Goal: Information Seeking & Learning: Learn about a topic

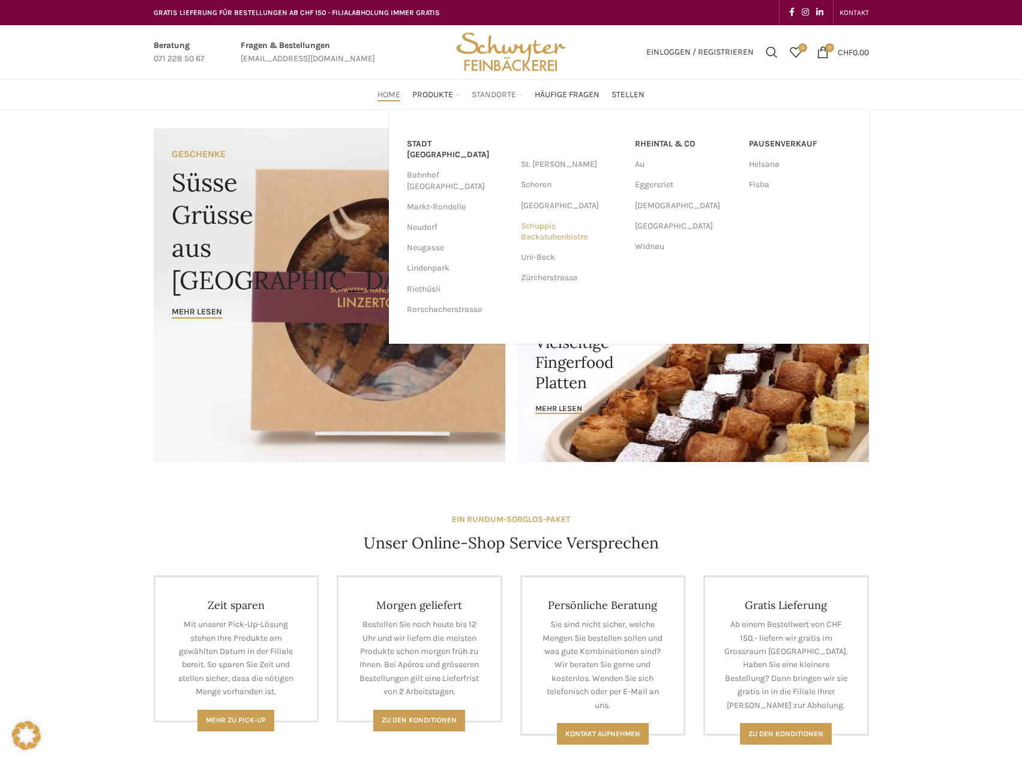
click at [550, 229] on link "Schuppis Backstubenbistro" at bounding box center [572, 231] width 102 height 31
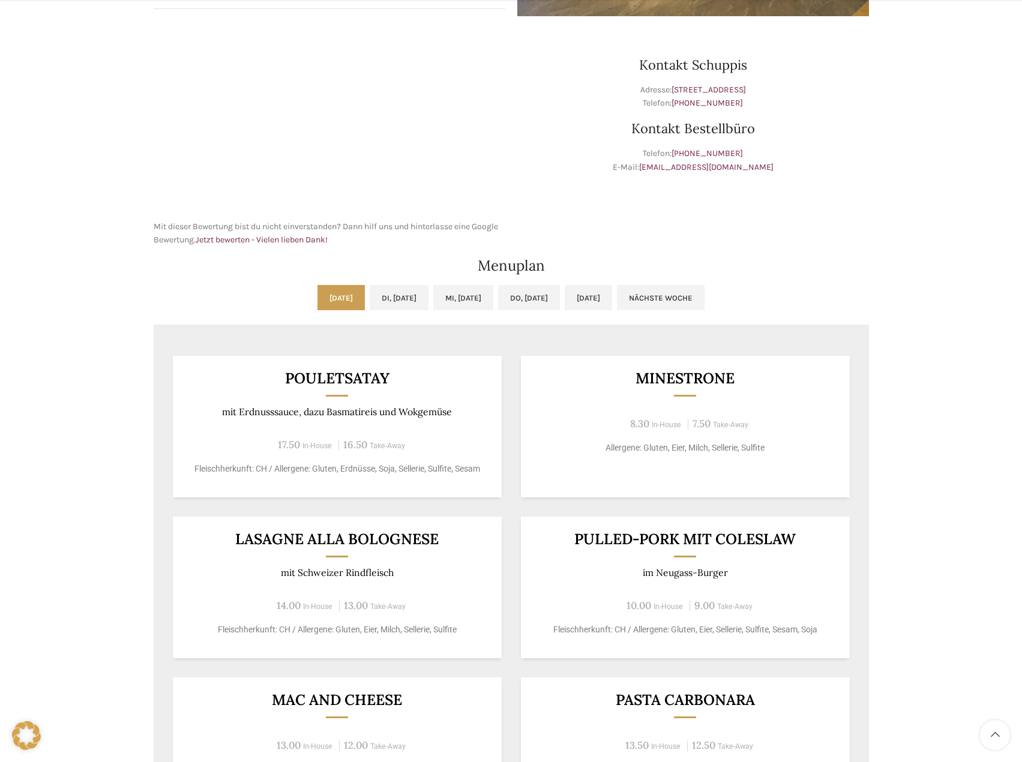
scroll to position [360, 0]
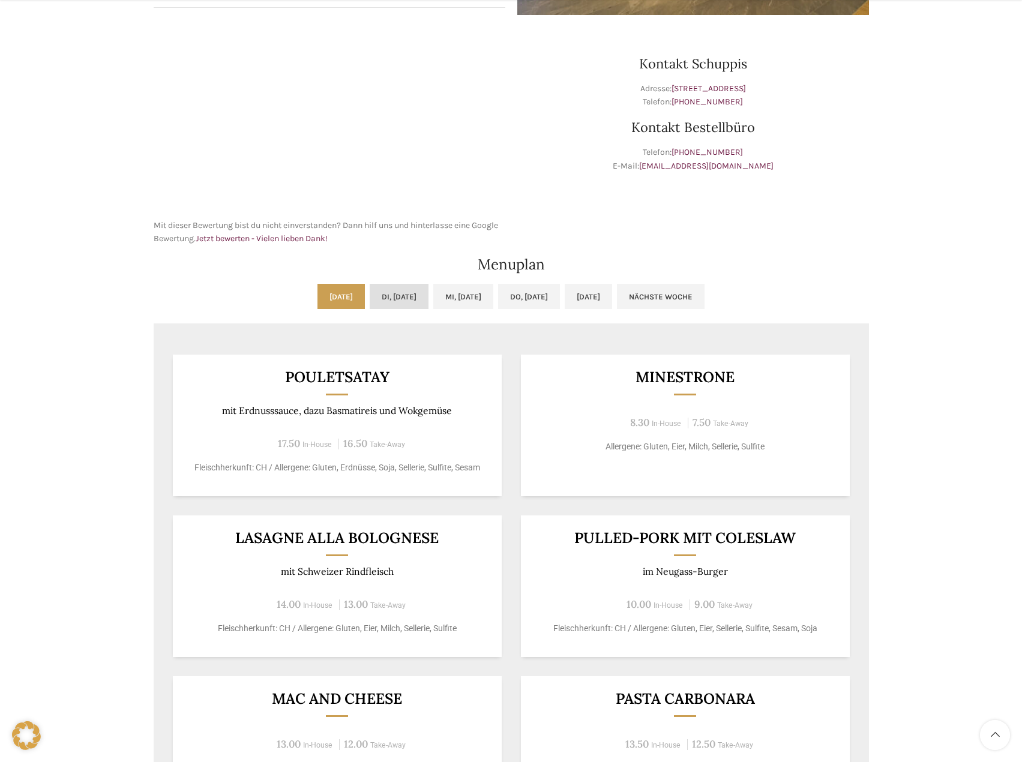
click at [381, 302] on link "Di, [DATE]" at bounding box center [399, 296] width 59 height 25
click at [490, 290] on link "Mi, [DATE]" at bounding box center [463, 296] width 60 height 25
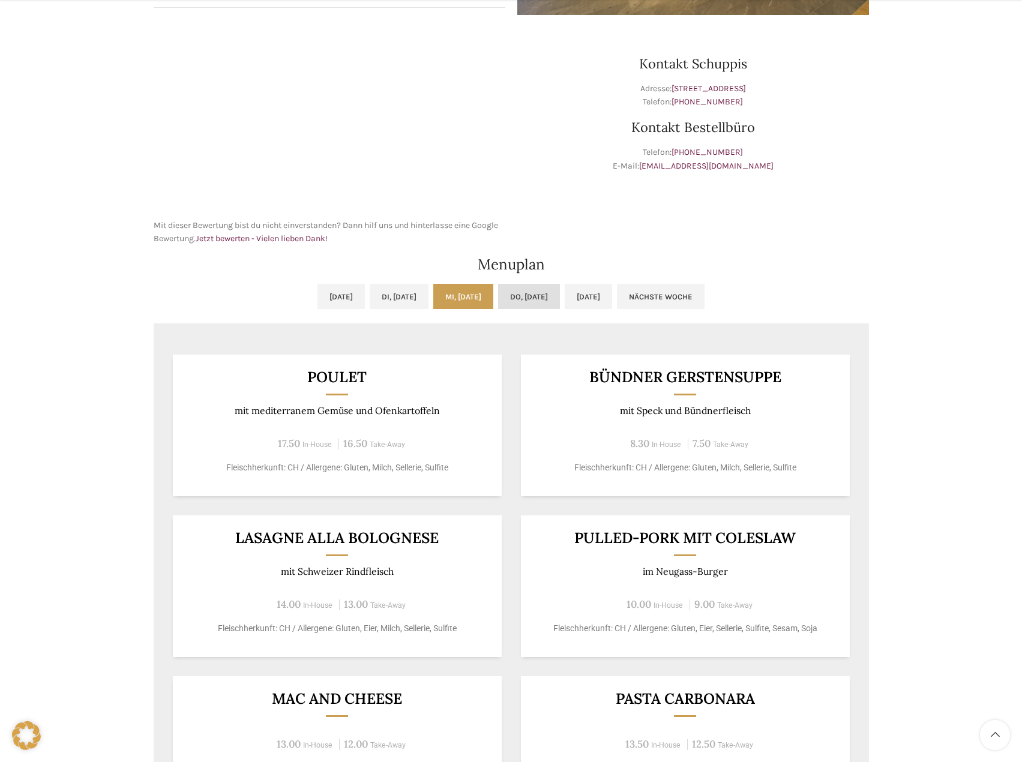
click at [531, 297] on link "Do, [DATE]" at bounding box center [529, 296] width 62 height 25
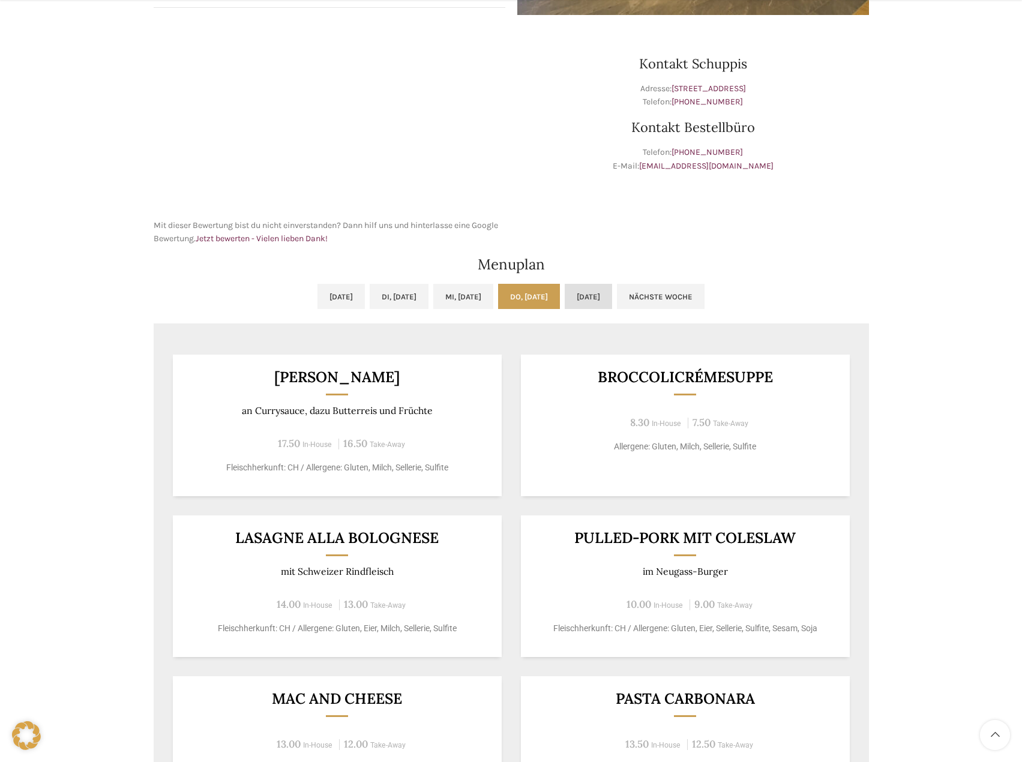
click at [592, 294] on link "[DATE]" at bounding box center [588, 296] width 47 height 25
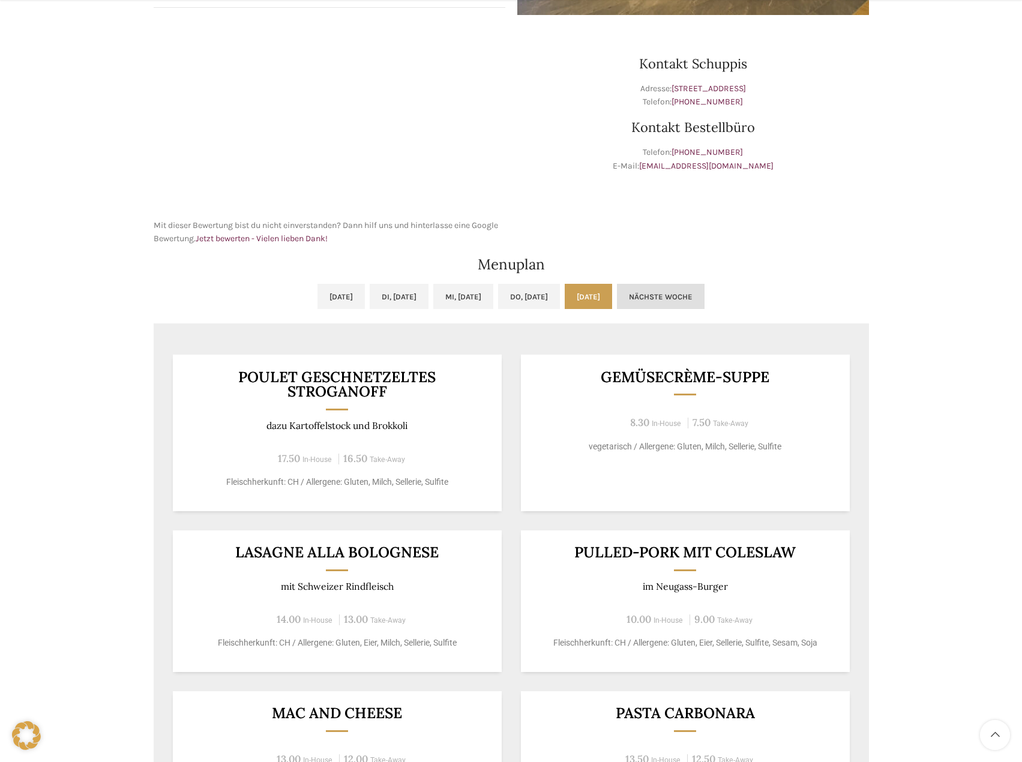
click at [704, 296] on link "Nächste Woche" at bounding box center [661, 296] width 88 height 25
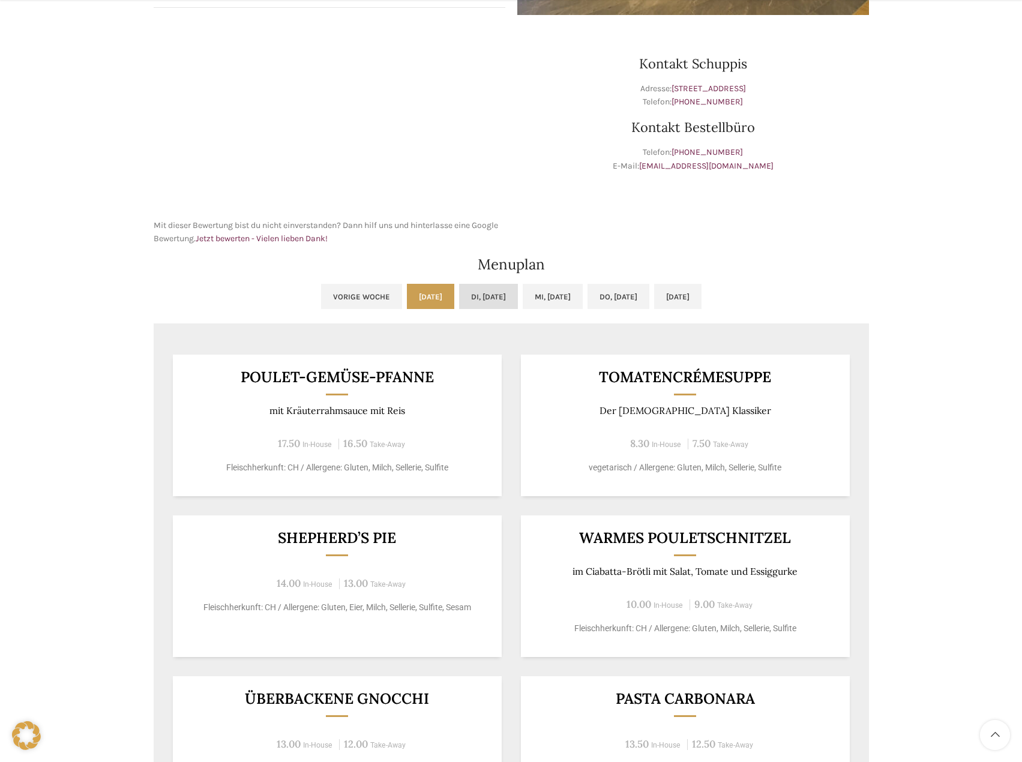
click at [485, 298] on link "Di, [DATE]" at bounding box center [488, 296] width 59 height 25
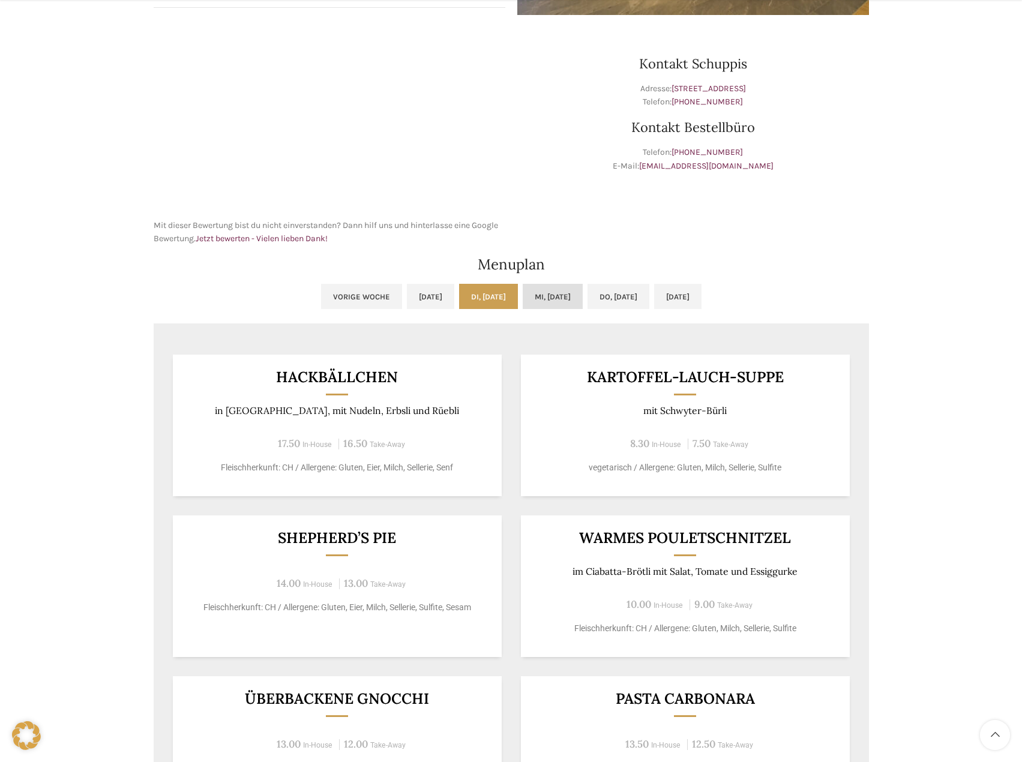
click at [558, 298] on link "Mi, [DATE]" at bounding box center [553, 296] width 60 height 25
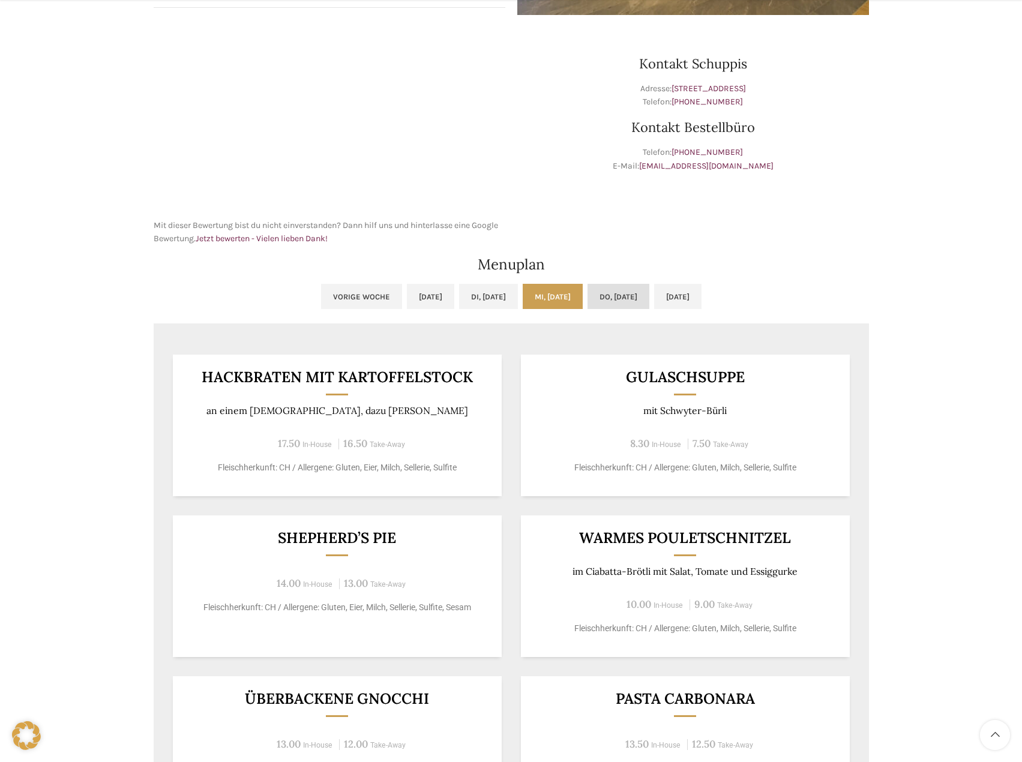
click at [621, 303] on link "Do, [DATE]" at bounding box center [619, 296] width 62 height 25
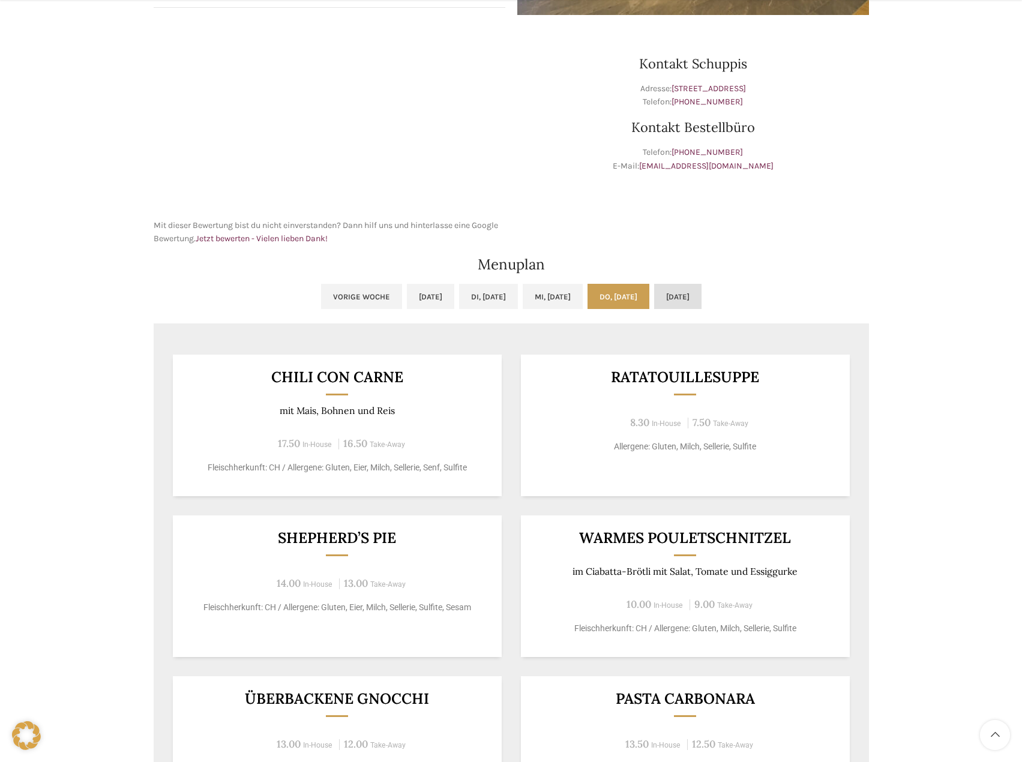
click at [698, 301] on link "[DATE]" at bounding box center [677, 296] width 47 height 25
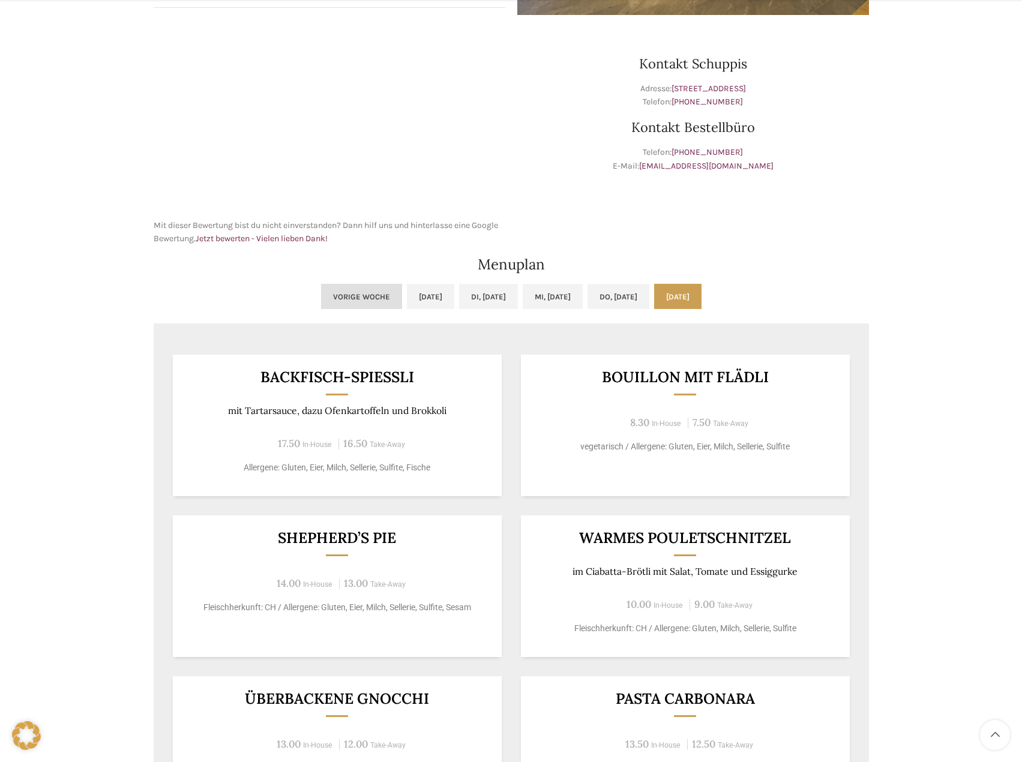
click at [321, 297] on link "Vorige Woche" at bounding box center [361, 296] width 81 height 25
